Goal: Task Accomplishment & Management: Manage account settings

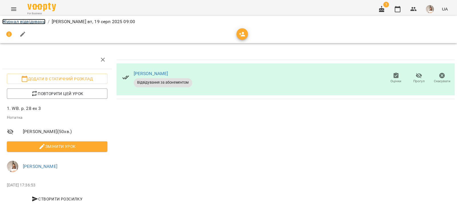
click at [25, 19] on link "Журнал відвідувань" at bounding box center [23, 21] width 43 height 5
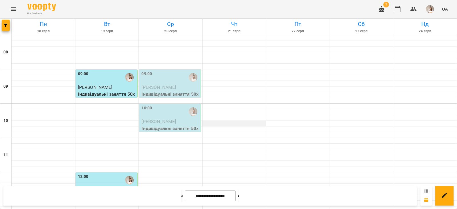
scroll to position [57, 0]
click at [101, 174] on div "12:00" at bounding box center [107, 180] width 58 height 13
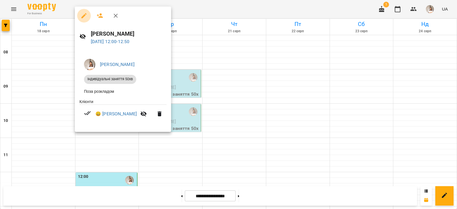
click at [82, 19] on button "button" at bounding box center [84, 16] width 14 height 14
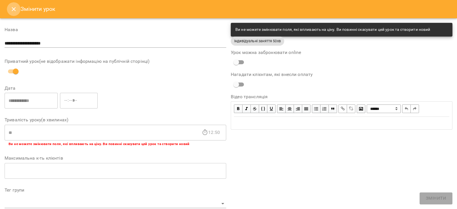
click at [13, 6] on icon "Close" at bounding box center [13, 9] width 7 height 7
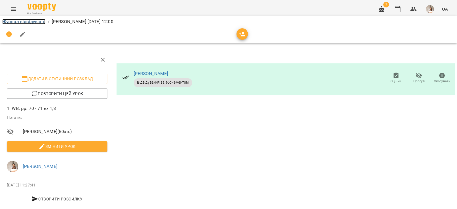
click at [27, 19] on link "Журнал відвідувань" at bounding box center [23, 21] width 43 height 5
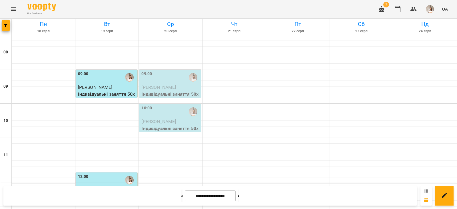
click at [108, 87] on p "[PERSON_NAME]" at bounding box center [107, 87] width 58 height 7
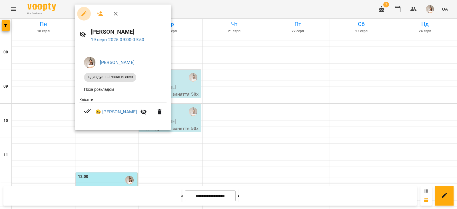
click at [84, 20] on button "button" at bounding box center [84, 14] width 14 height 14
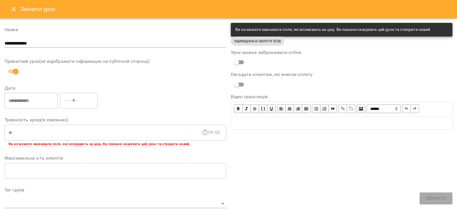
click at [12, 11] on icon "Close" at bounding box center [14, 9] width 4 height 4
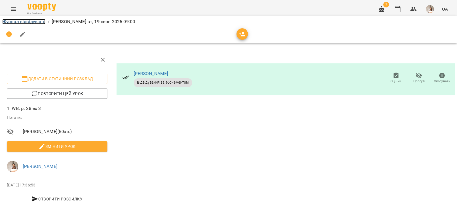
click at [14, 21] on link "Журнал відвідувань" at bounding box center [23, 21] width 43 height 5
